Goal: Task Accomplishment & Management: Manage account settings

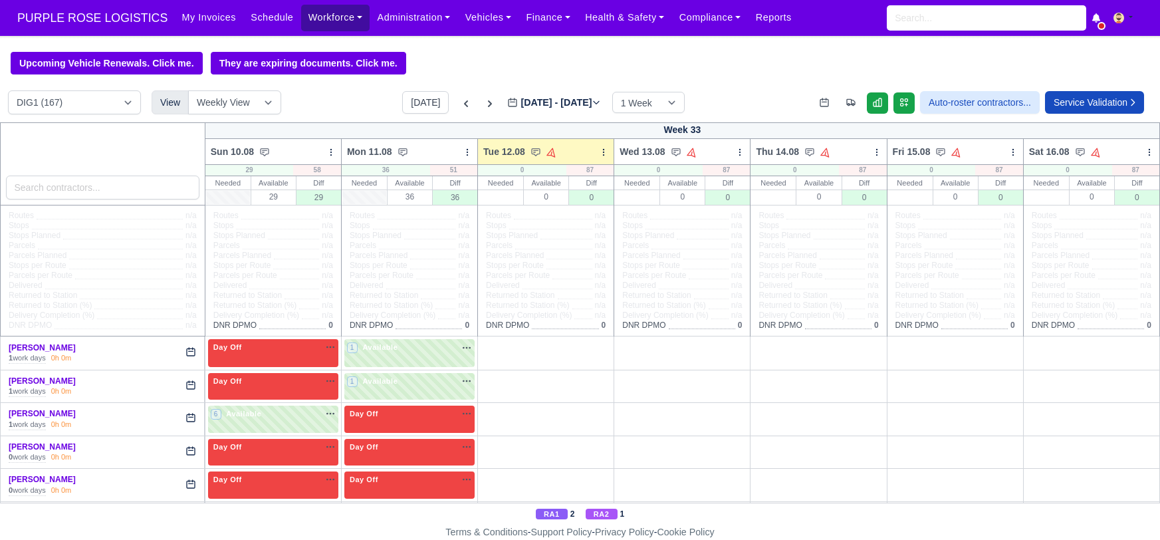
click at [305, 13] on link "Workforce" at bounding box center [335, 18] width 69 height 26
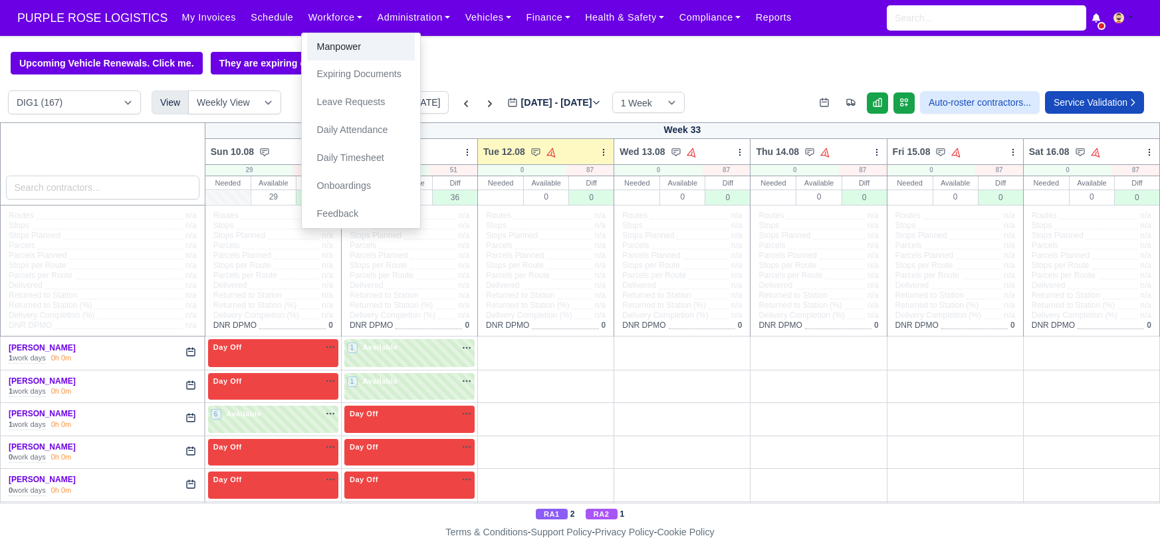
click at [323, 43] on link "Manpower" at bounding box center [361, 47] width 108 height 28
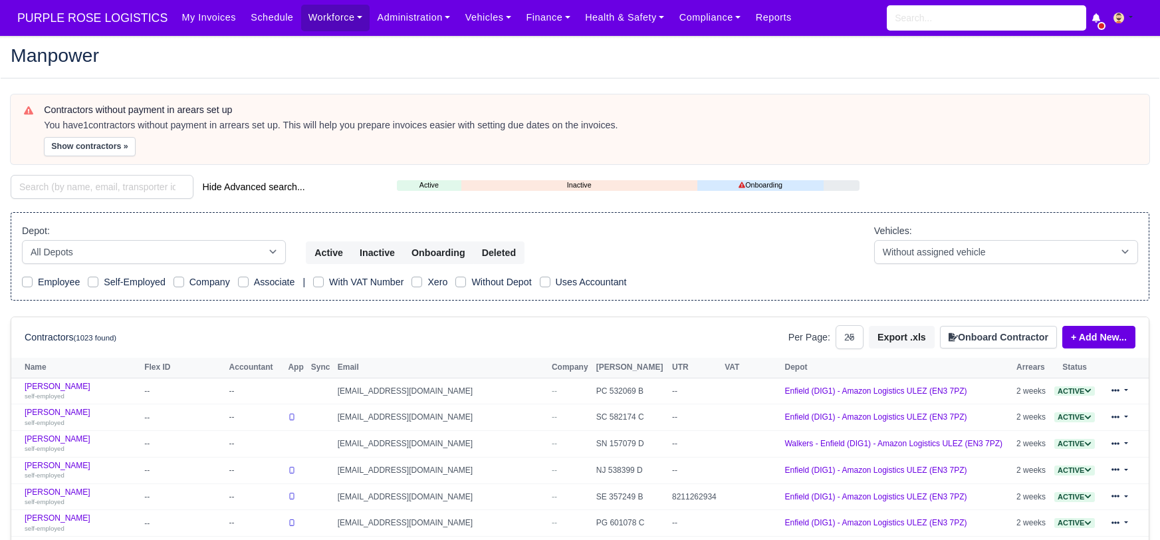
select select "25"
click at [78, 190] on input "search" at bounding box center [102, 187] width 183 height 24
click at [118, 183] on input "search" at bounding box center [102, 187] width 183 height 24
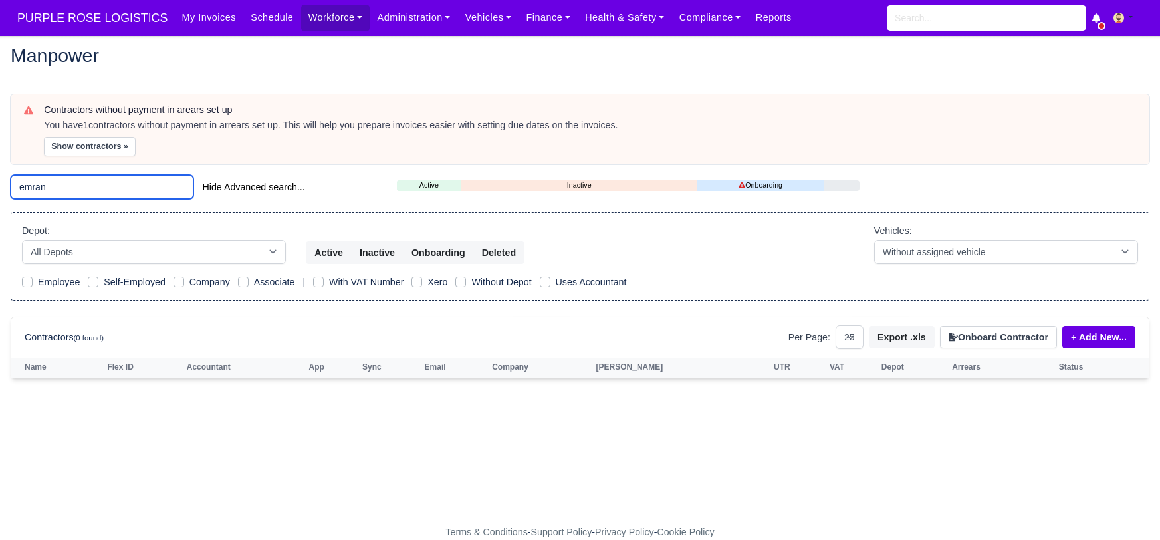
click at [104, 182] on input "emran" at bounding box center [102, 187] width 183 height 24
type input "e"
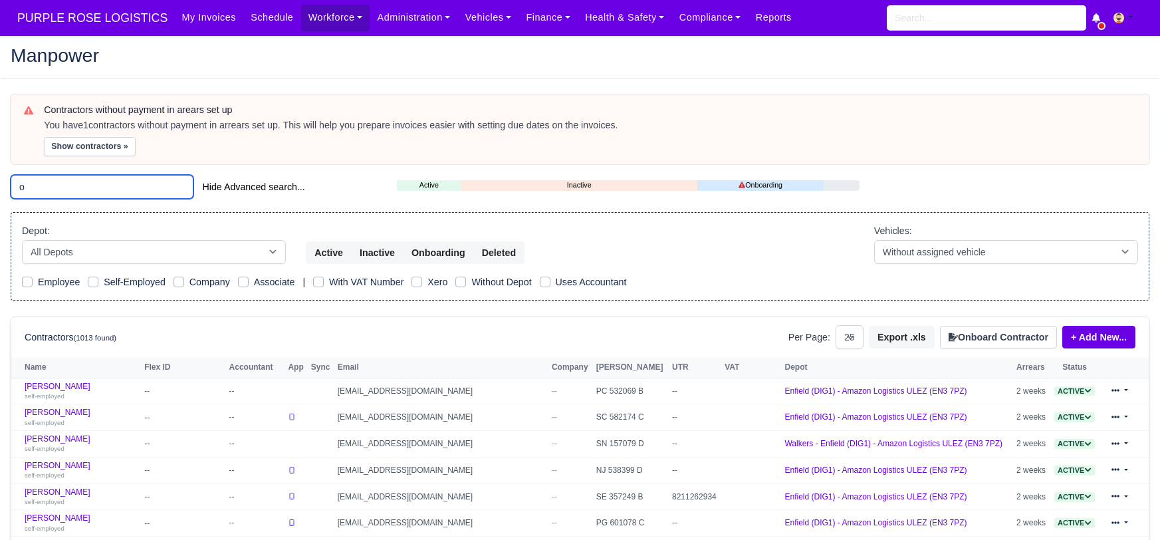
type input "o"
click at [888, 102] on div "Contractors without payment in arears set up You have 1 contractors without pay…" at bounding box center [580, 128] width 1113 height 53
click at [150, 186] on input "o" at bounding box center [102, 187] width 183 height 24
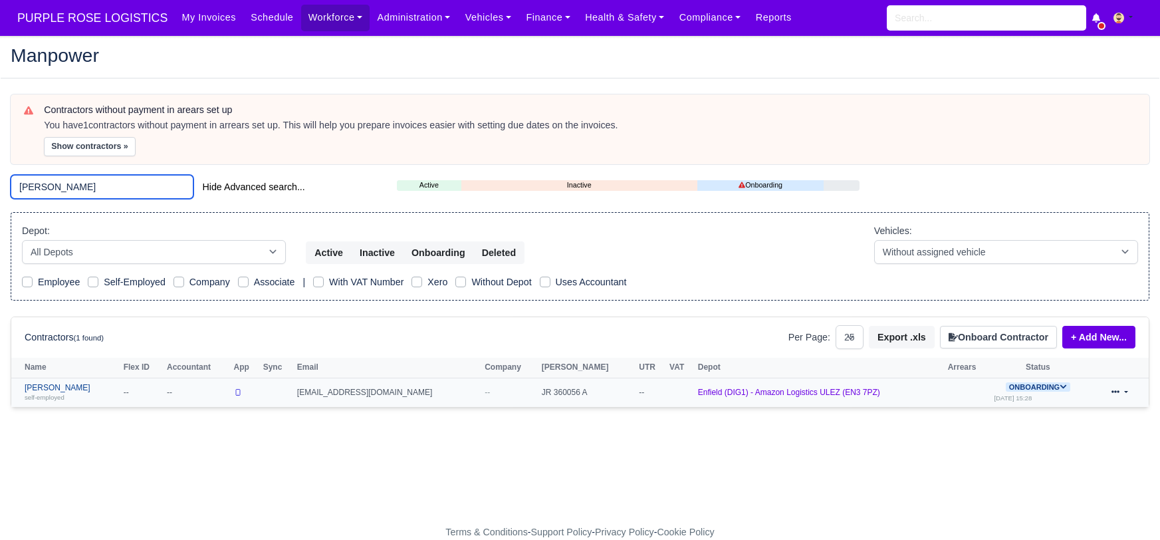
type input "usmani"
click at [65, 390] on link "Imran Usmani self-employed" at bounding box center [71, 392] width 92 height 19
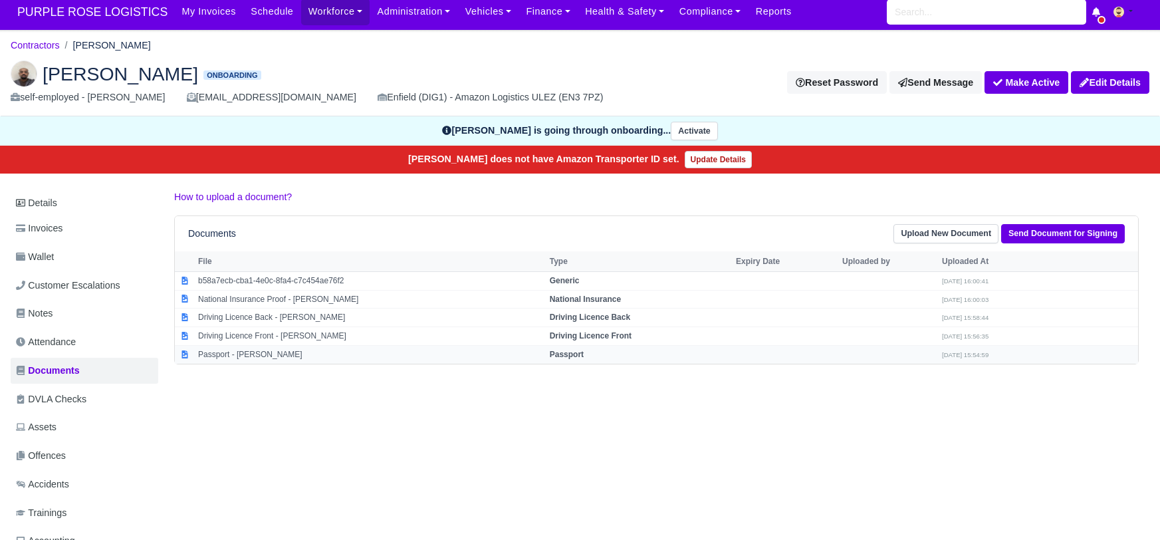
scroll to position [6, 0]
click at [565, 355] on strong "Passport" at bounding box center [567, 354] width 34 height 9
select select "passport"
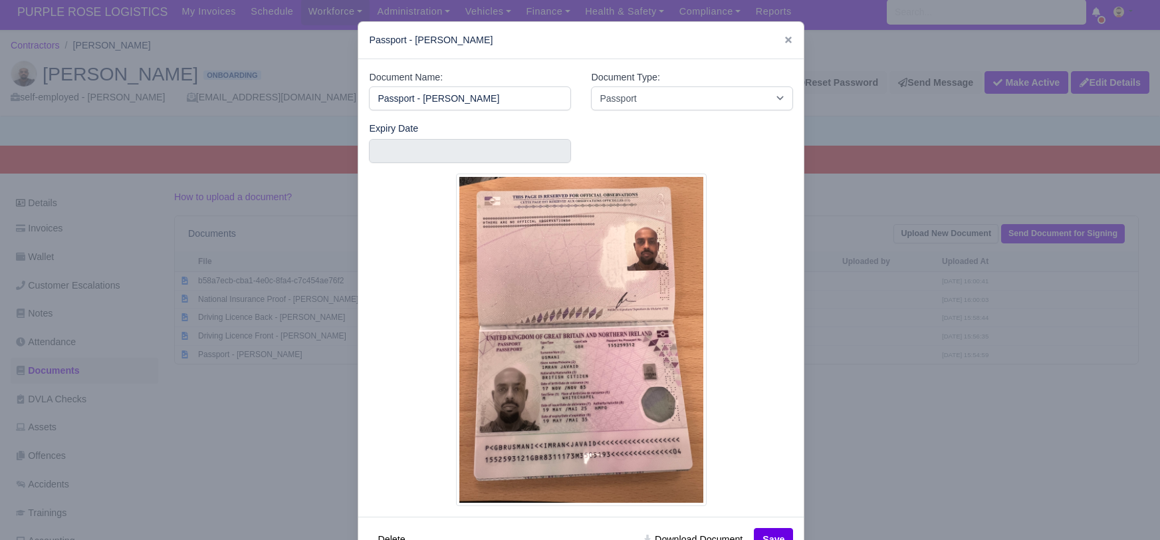
click at [891, 442] on div at bounding box center [580, 270] width 1160 height 540
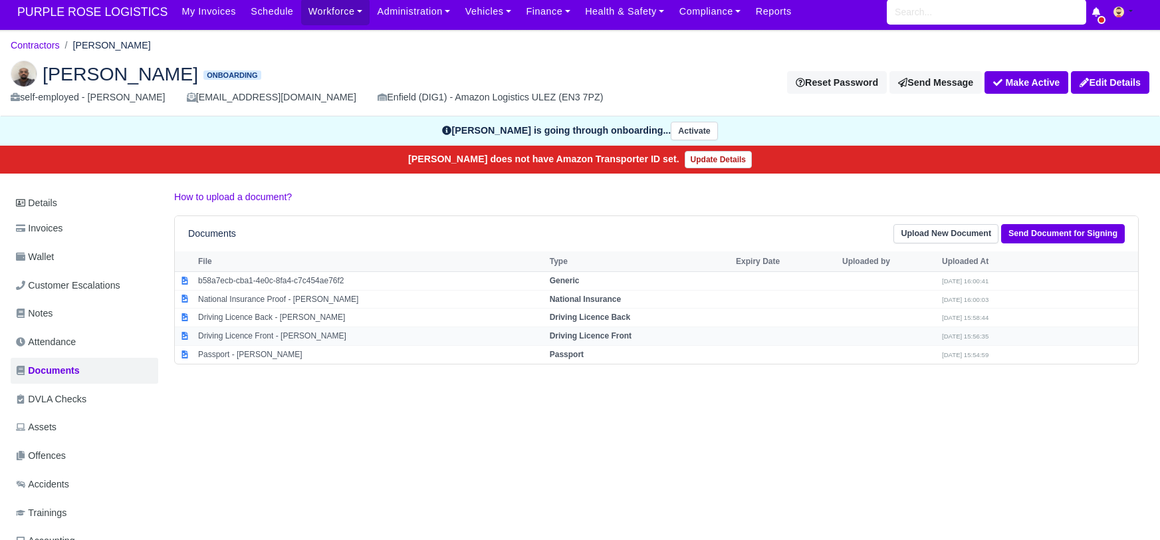
click at [606, 331] on strong "Driving Licence Front" at bounding box center [591, 335] width 82 height 9
select select "driving-licence-front"
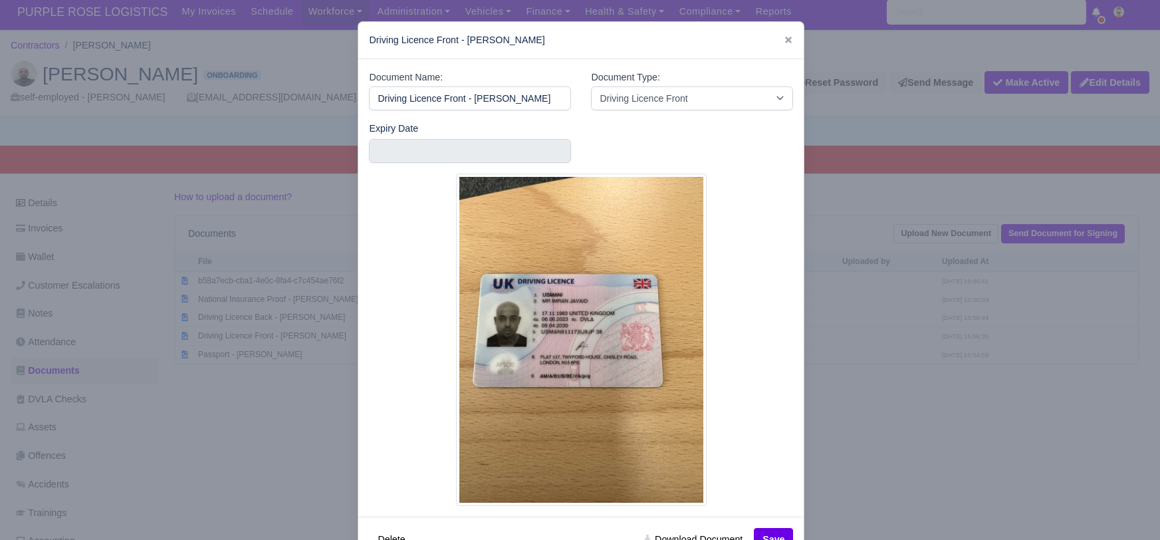
click at [949, 458] on div at bounding box center [580, 270] width 1160 height 540
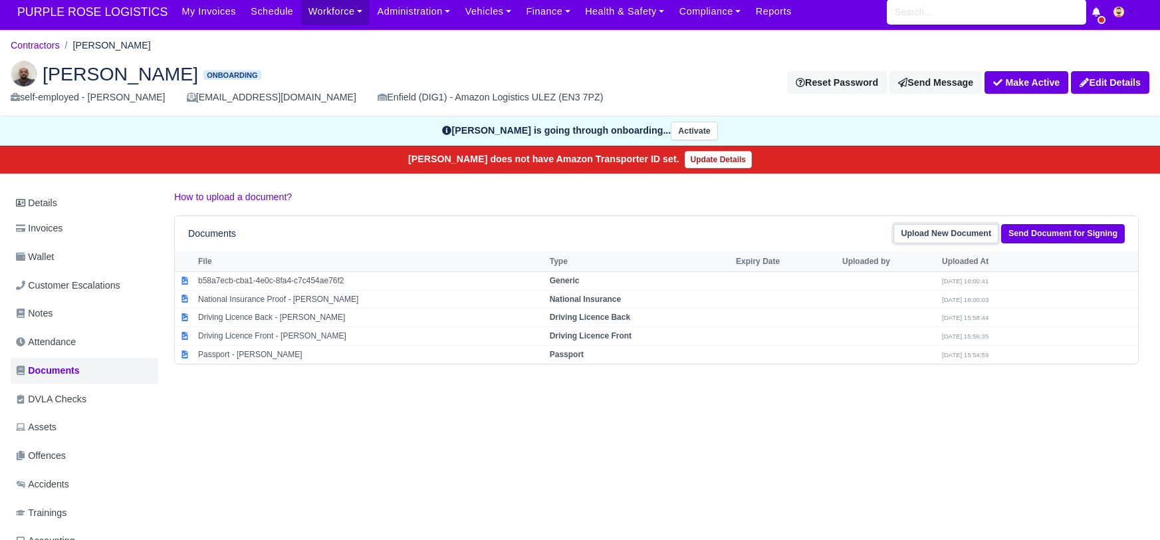
click at [968, 228] on link "Upload New Document" at bounding box center [946, 233] width 105 height 19
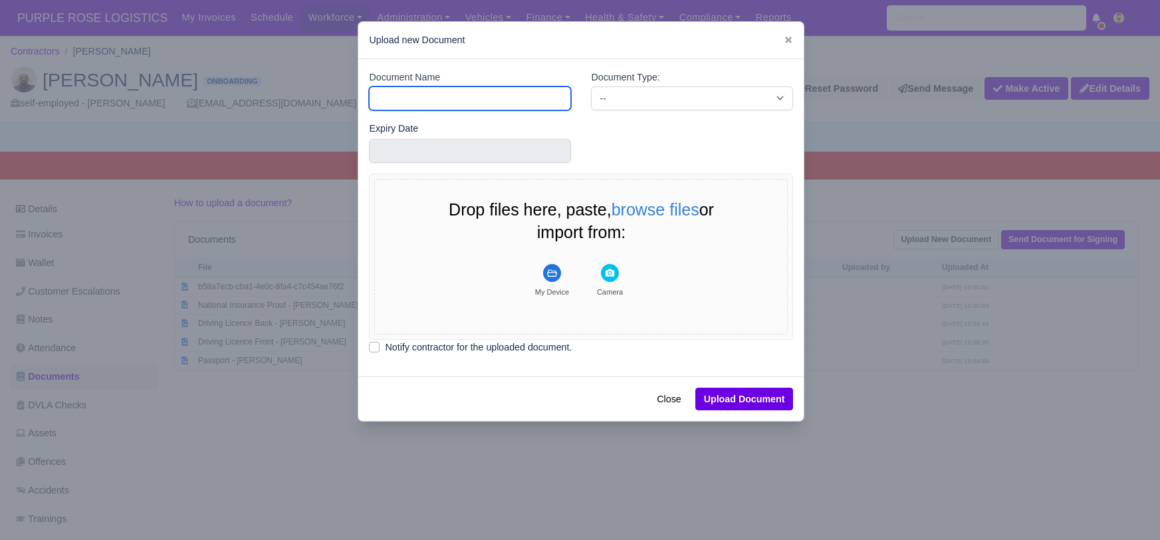
click at [452, 98] on input "Document Name" at bounding box center [470, 98] width 202 height 24
type input "DVLA"
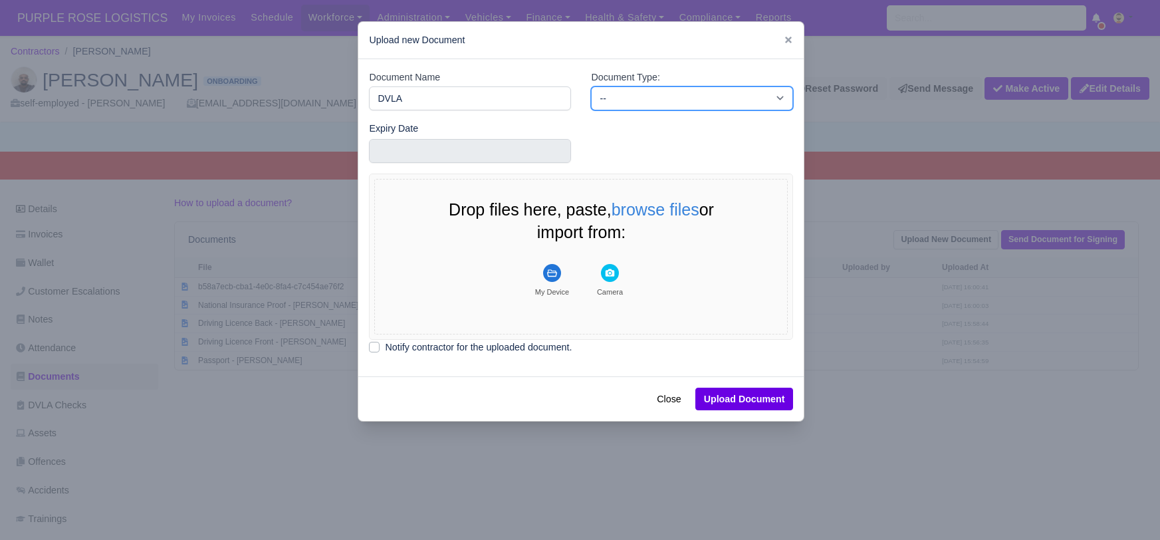
click at [616, 102] on select "-- Accounting Engagement Letter Age Verification Confirmation Background Check …" at bounding box center [692, 98] width 202 height 24
select select "dvla-check"
click at [591, 86] on select "-- Accounting Engagement Letter Age Verification Confirmation Background Check …" at bounding box center [692, 98] width 202 height 24
click at [552, 272] on icon "File Uploader" at bounding box center [552, 272] width 10 height 7
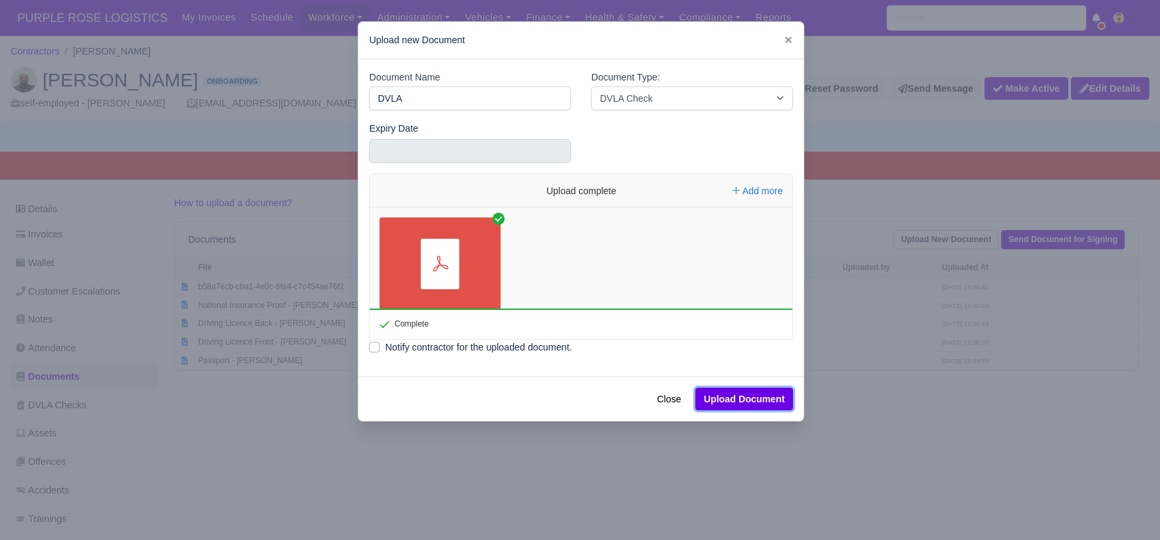
click at [759, 403] on button "Upload Document" at bounding box center [745, 399] width 98 height 23
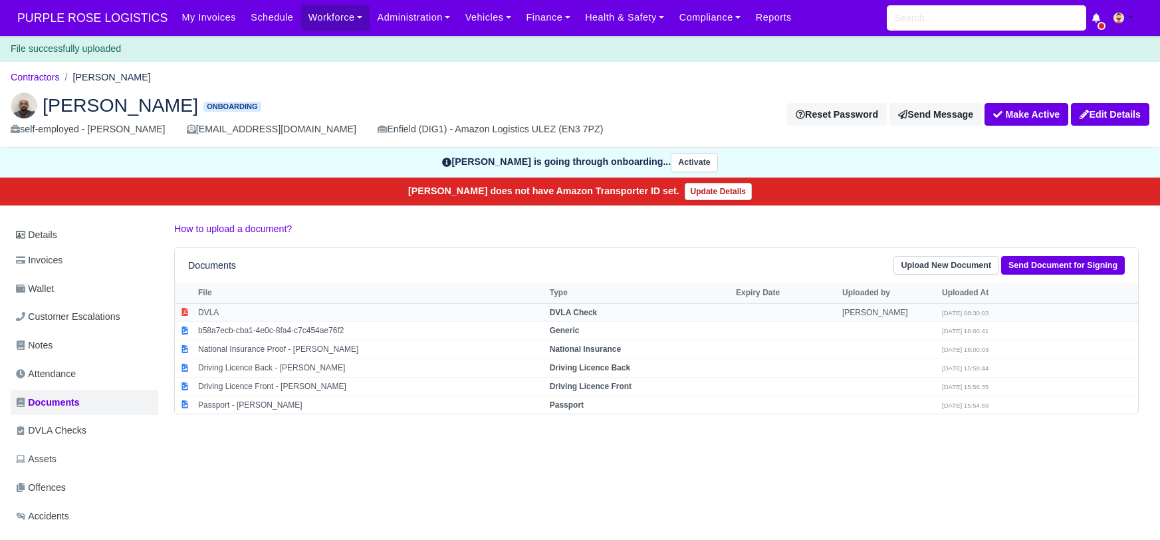
click at [573, 311] on strong "DVLA Check" at bounding box center [574, 312] width 48 height 9
select select "dvla-check"
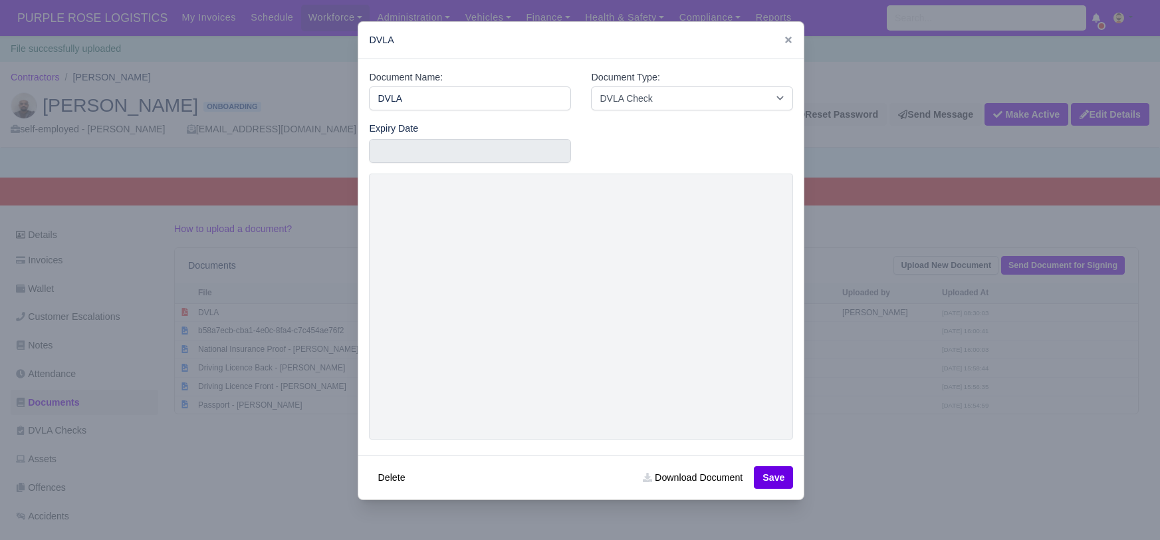
click at [892, 463] on div at bounding box center [580, 270] width 1160 height 540
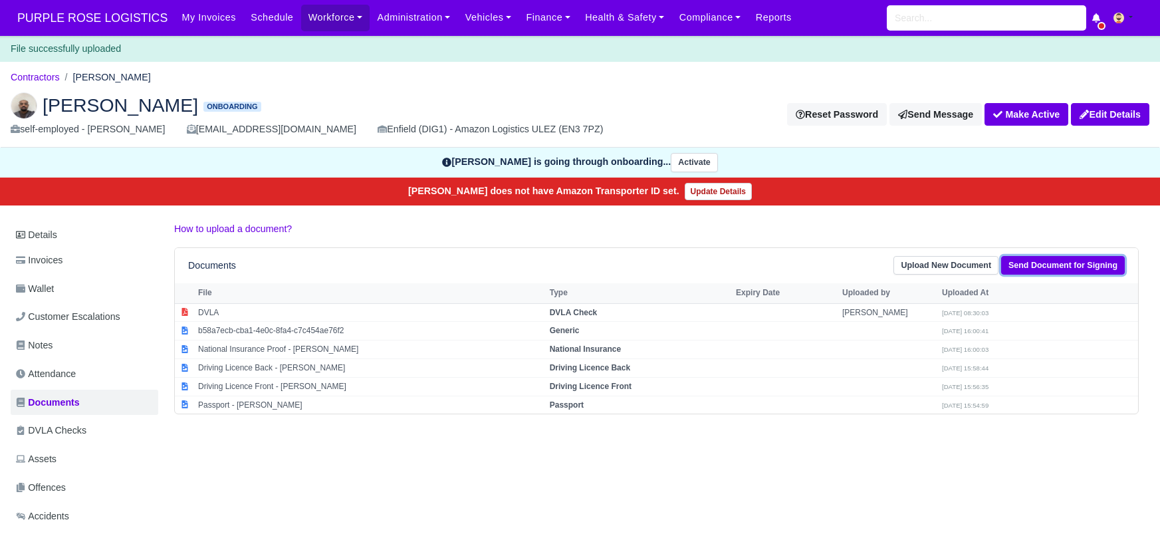
click at [1034, 261] on link "Send Document for Signing" at bounding box center [1063, 265] width 124 height 19
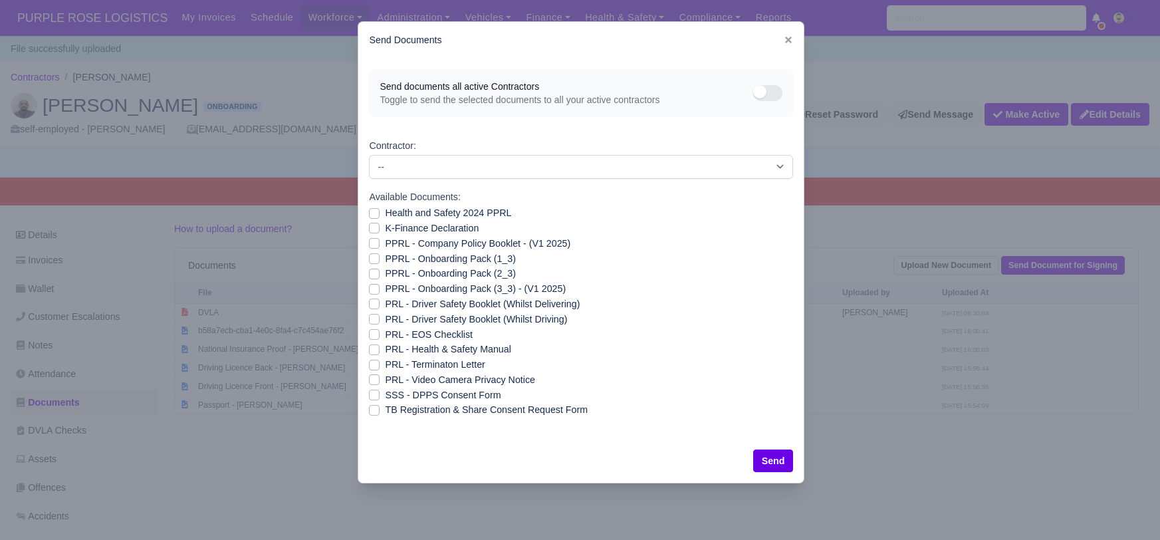
click at [385, 395] on label "SSS - DPPS Consent Form" at bounding box center [443, 395] width 116 height 15
click at [377, 395] on input "SSS - DPPS Consent Form" at bounding box center [374, 393] width 11 height 11
checkbox input "true"
click at [778, 463] on button "Send" at bounding box center [773, 461] width 41 height 23
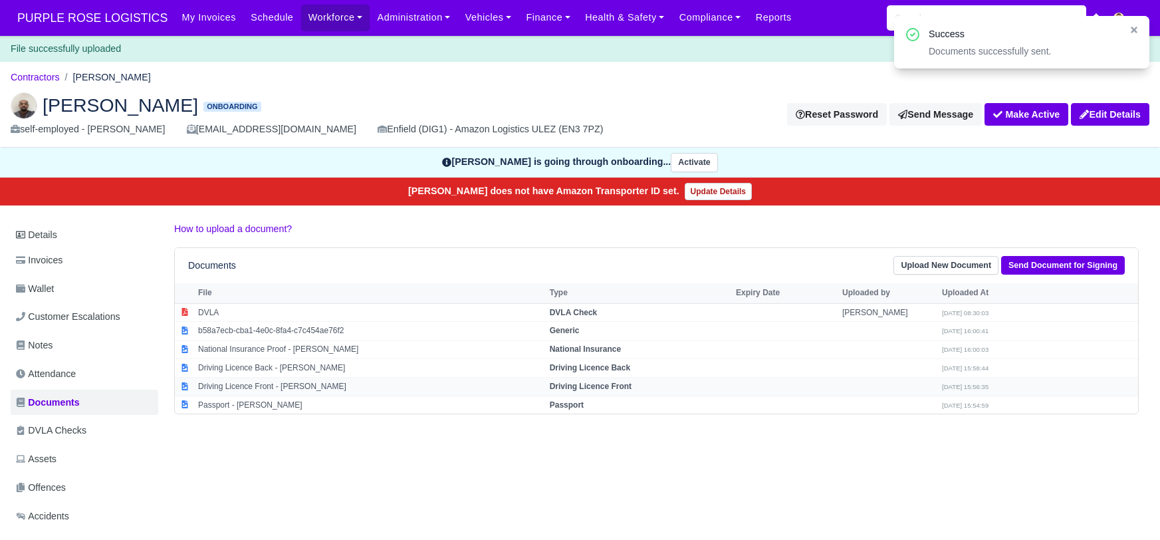
click at [583, 382] on strong "Driving Licence Front" at bounding box center [591, 386] width 82 height 9
select select "driving-licence-front"
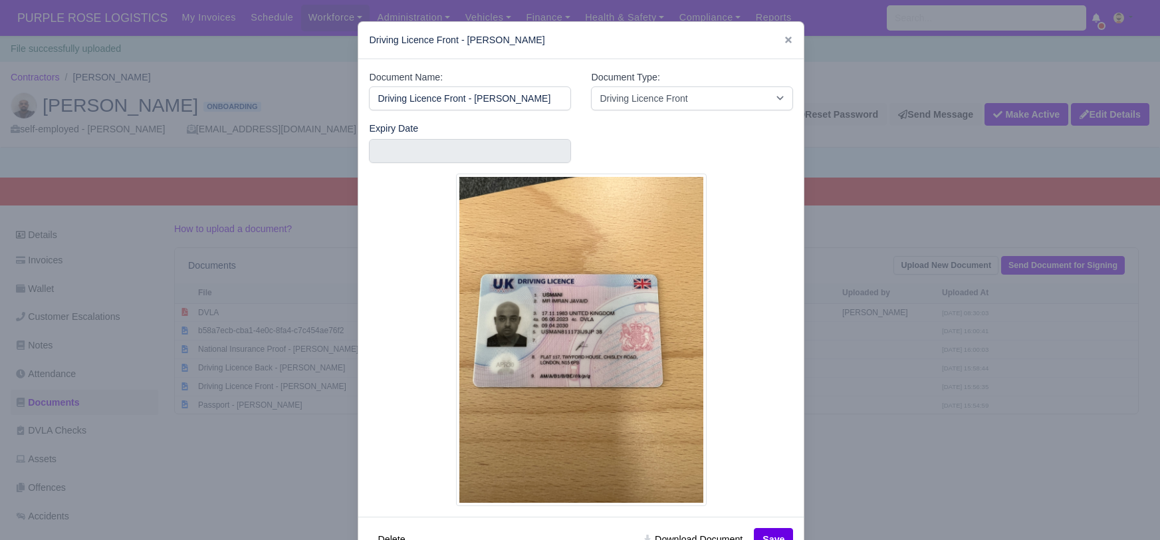
click at [924, 483] on div at bounding box center [580, 270] width 1160 height 540
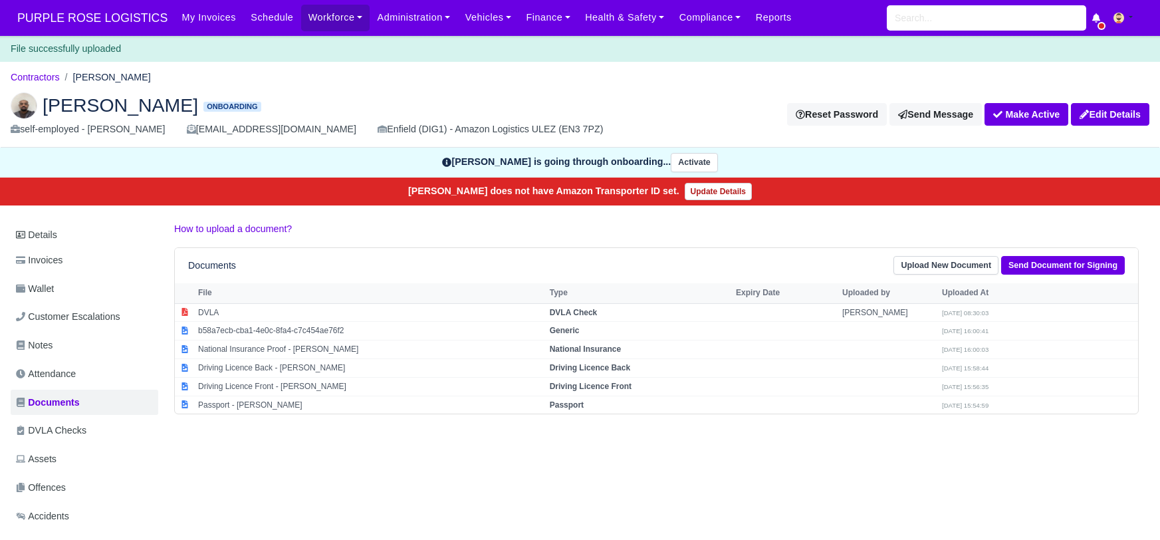
click at [279, 84] on div "[PERSON_NAME] Onboarding self-employed - [PERSON_NAME] [EMAIL_ADDRESS][DOMAIN_N…" at bounding box center [580, 115] width 1159 height 66
